Goal: Task Accomplishment & Management: Manage account settings

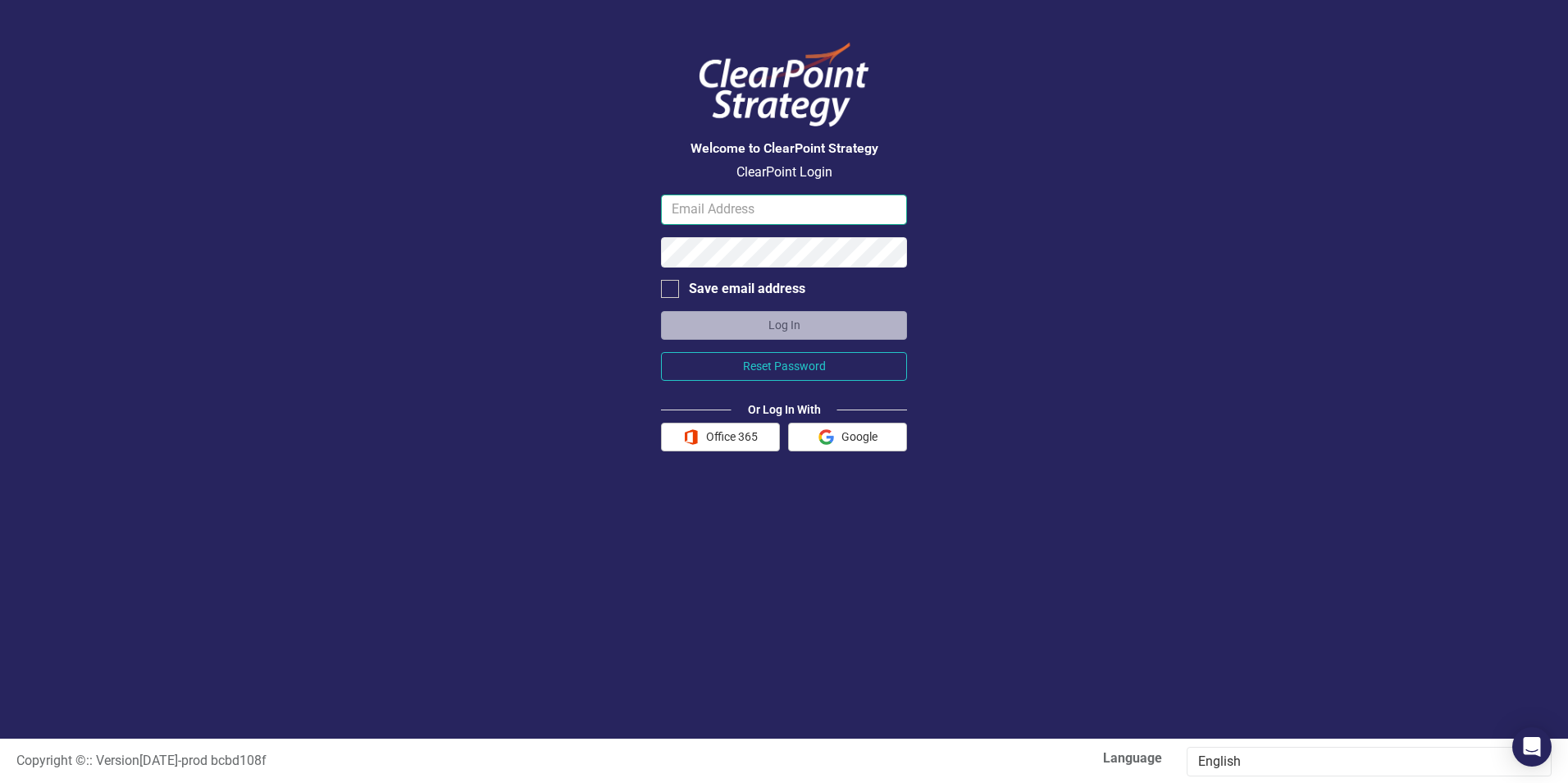
click at [689, 206] on input "email" at bounding box center [784, 210] width 246 height 30
type input "[PERSON_NAME][EMAIL_ADDRESS][PERSON_NAME][DOMAIN_NAME]"
click at [670, 292] on div at bounding box center [670, 289] width 18 height 18
click at [670, 291] on input "Save email address" at bounding box center [666, 285] width 11 height 11
checkbox input "true"
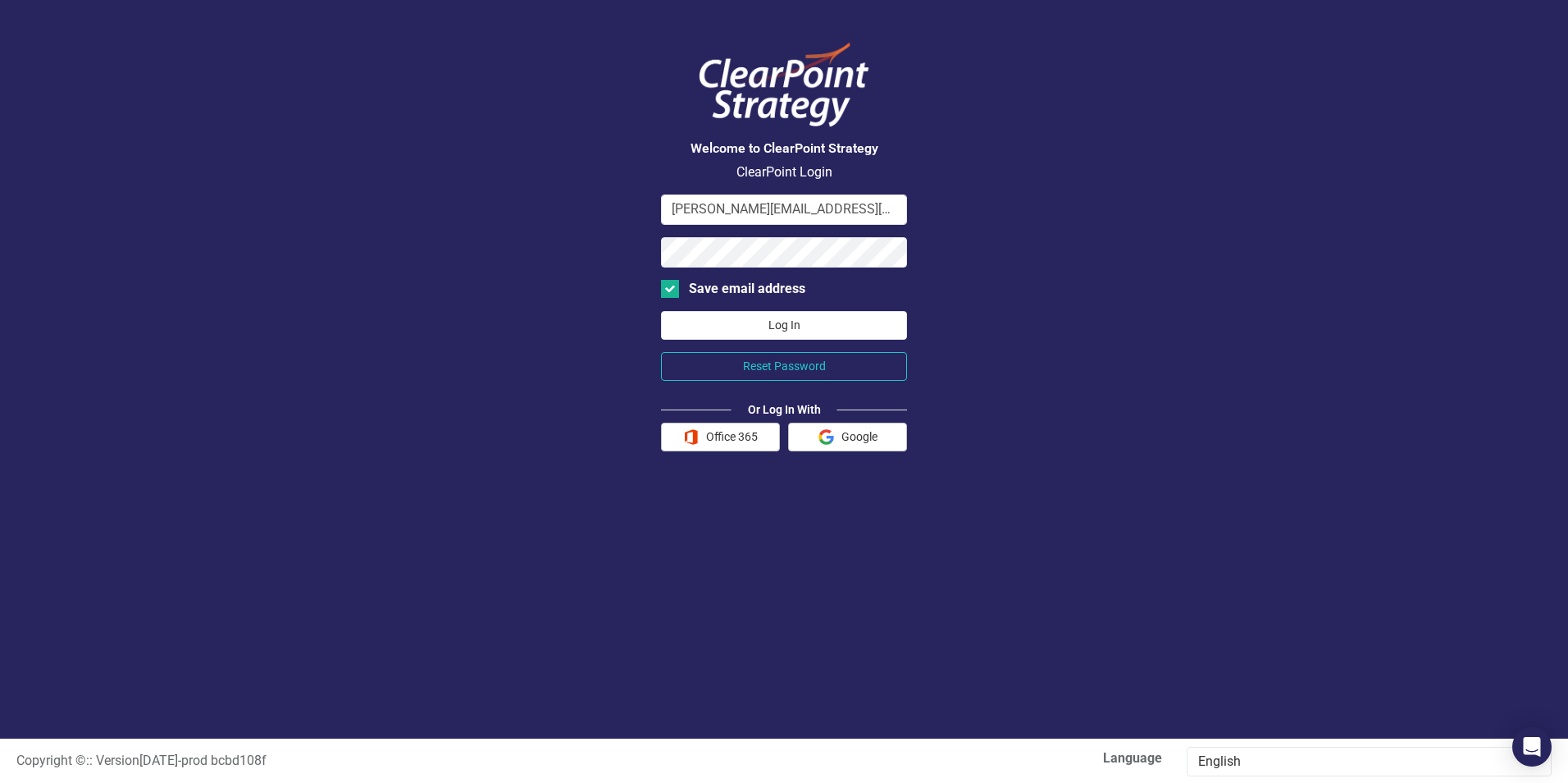
click at [810, 329] on button "Log In" at bounding box center [784, 326] width 246 height 29
click at [424, 299] on div "Welcome to ClearPoint Strategy ClearPoint Login [PERSON_NAME][EMAIL_ADDRESS][PE…" at bounding box center [784, 369] width 1568 height 738
click at [661, 311] on button "Log In" at bounding box center [784, 326] width 246 height 29
drag, startPoint x: 890, startPoint y: 207, endPoint x: 563, endPoint y: 255, distance: 330.5
click at [563, 255] on div "Welcome to ClearPoint Strategy ClearPoint Login [PERSON_NAME][EMAIL_ADDRESS][PE…" at bounding box center [784, 369] width 1568 height 738
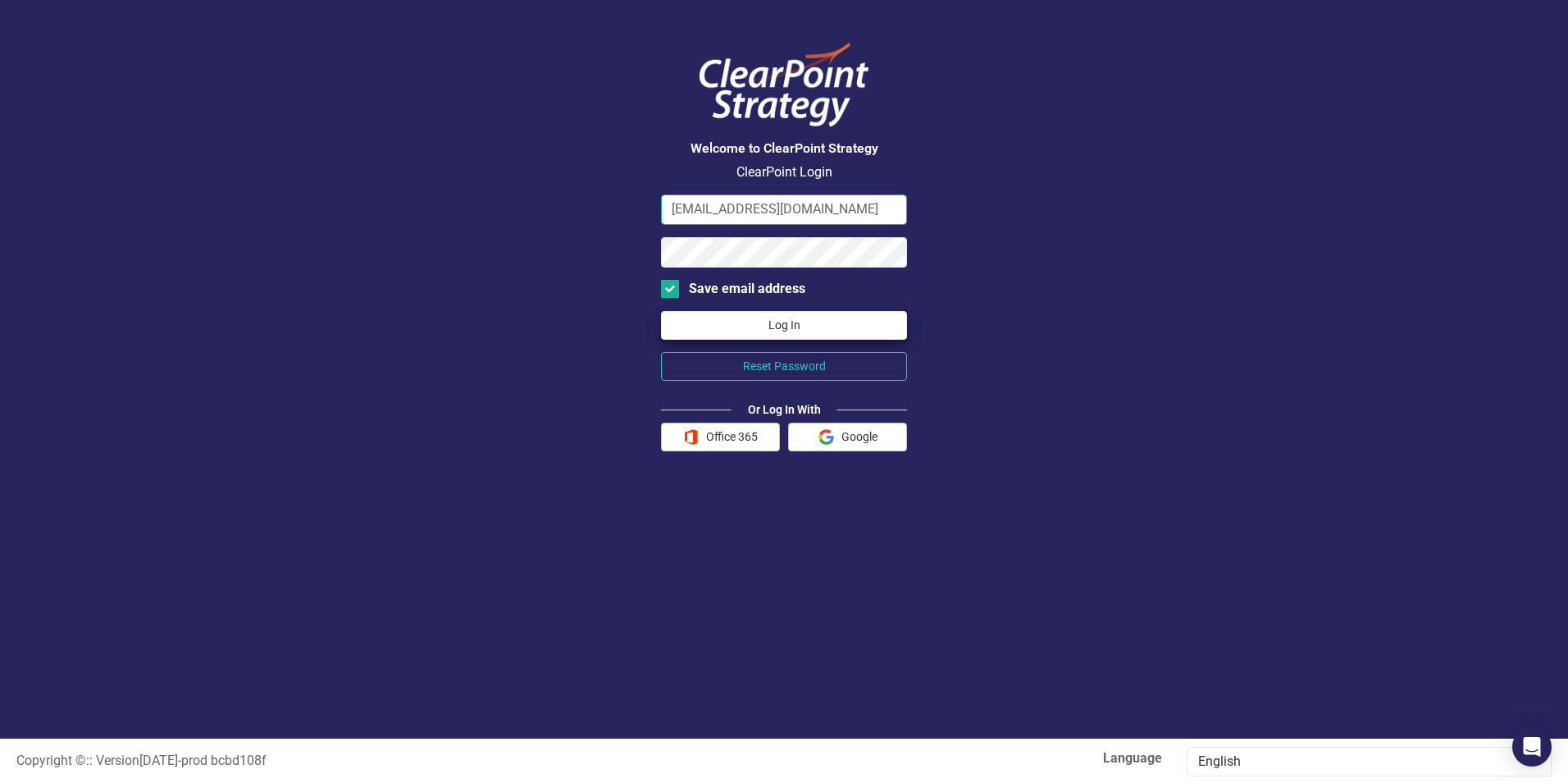
type input "[EMAIL_ADDRESS][DOMAIN_NAME]"
click at [852, 326] on button "Log In" at bounding box center [784, 326] width 246 height 29
